Goal: Transaction & Acquisition: Subscribe to service/newsletter

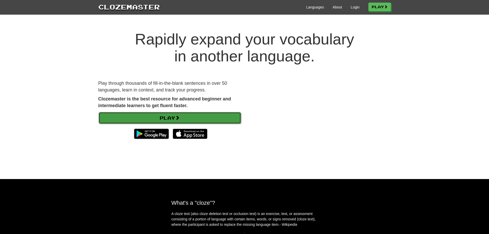
click at [164, 118] on link "Play" at bounding box center [170, 118] width 142 height 12
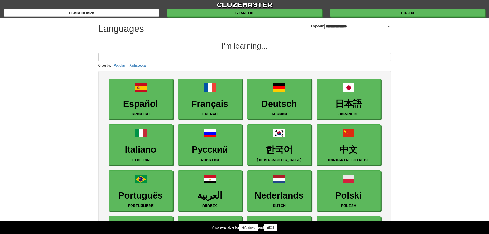
select select "*******"
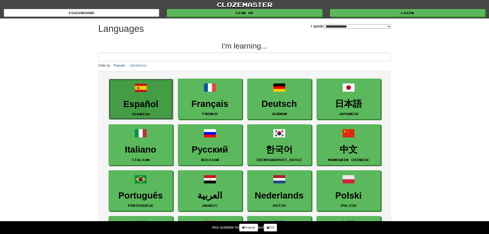
click at [138, 93] on span at bounding box center [141, 88] width 12 height 12
